Goal: Entertainment & Leisure: Consume media (video, audio)

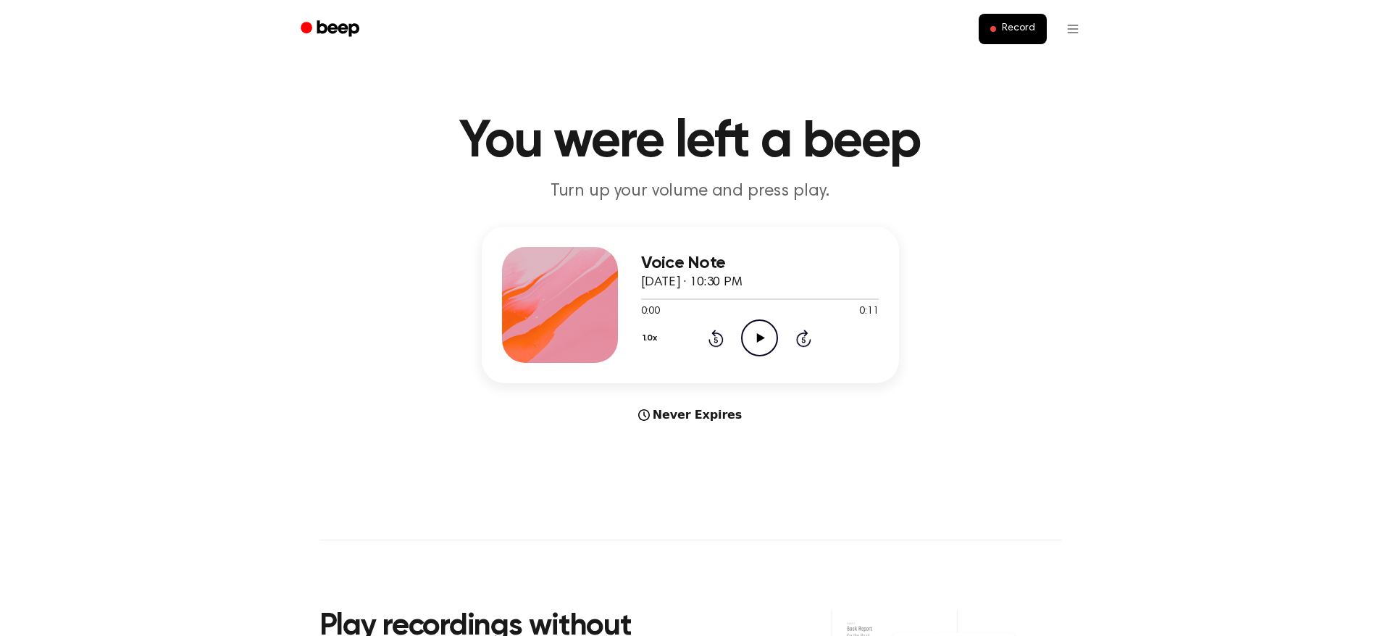
click at [771, 348] on icon "Play Audio" at bounding box center [759, 337] width 37 height 37
click at [750, 331] on icon "Play Audio" at bounding box center [759, 337] width 37 height 37
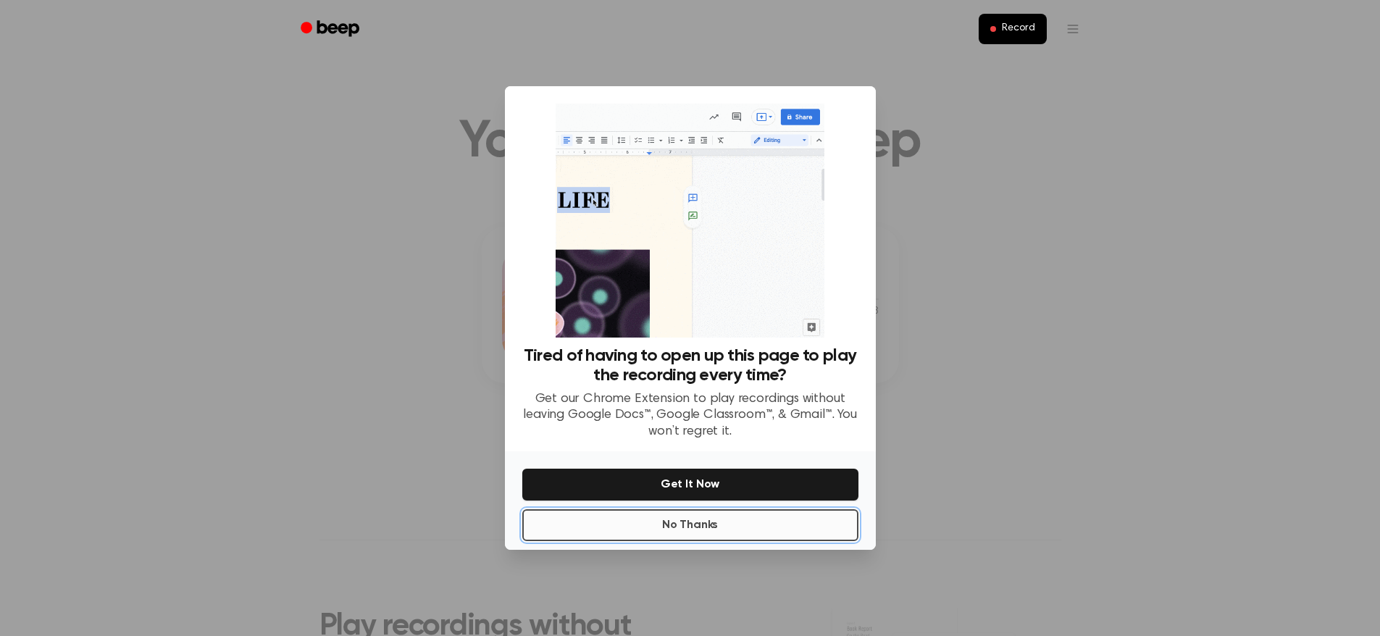
click at [694, 531] on button "No Thanks" at bounding box center [690, 525] width 336 height 32
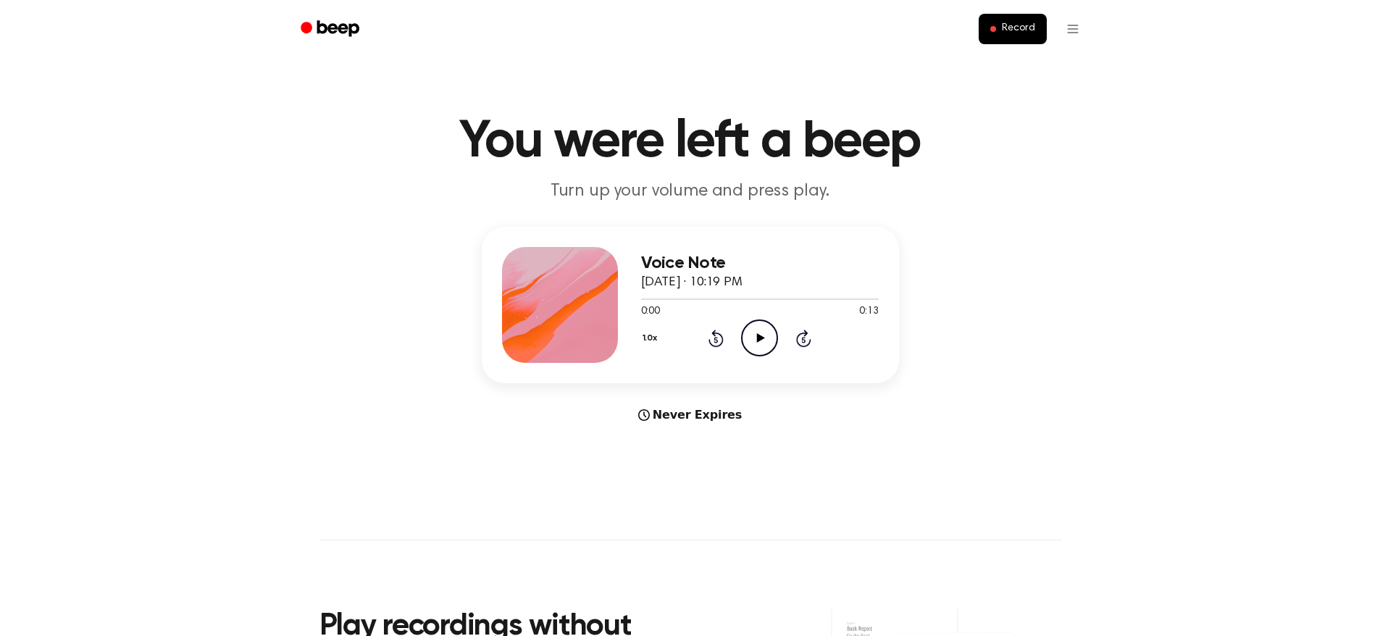
click at [768, 356] on icon "Play Audio" at bounding box center [759, 337] width 37 height 37
